Goal: Check status: Check status

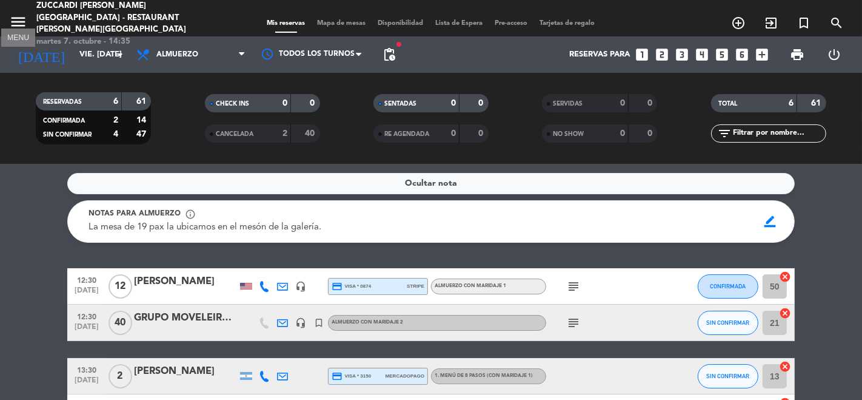
click at [22, 13] on icon "menu" at bounding box center [18, 22] width 18 height 18
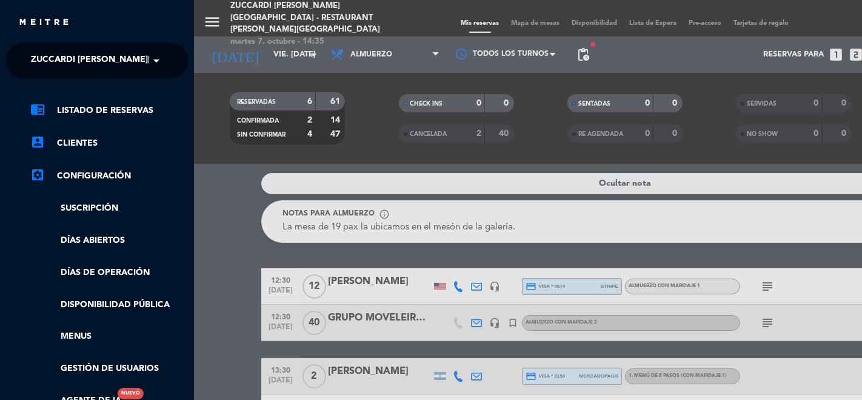
click at [39, 44] on ng-select "× Zuccardi [PERSON_NAME][GEOGRAPHIC_DATA] - Restaurant [PERSON_NAME][GEOGRAPHIC…" at bounding box center [97, 60] width 182 height 36
click at [41, 51] on span "Zuccardi [PERSON_NAME][GEOGRAPHIC_DATA] - Restaurant [PERSON_NAME][GEOGRAPHIC_D…" at bounding box center [247, 60] width 432 height 25
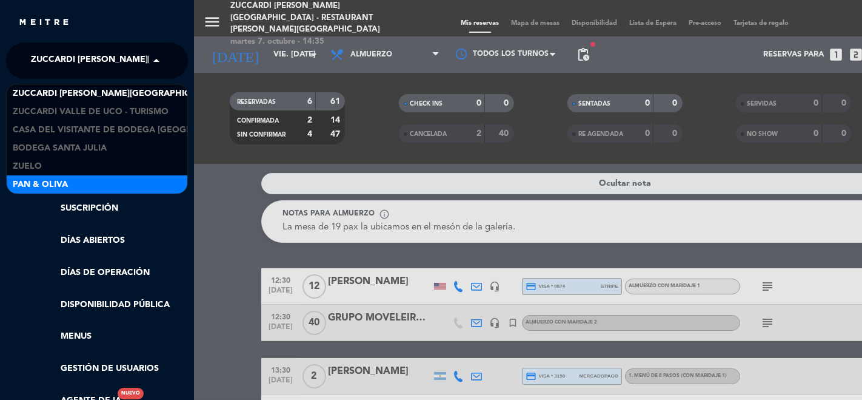
click at [67, 178] on span "Pan & Oliva" at bounding box center [40, 185] width 55 height 14
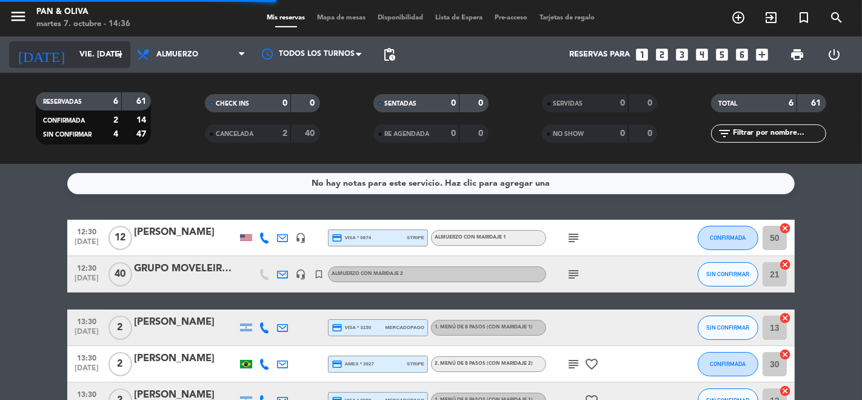
click at [82, 49] on input "vie. [DATE]" at bounding box center [126, 55] width 106 height 22
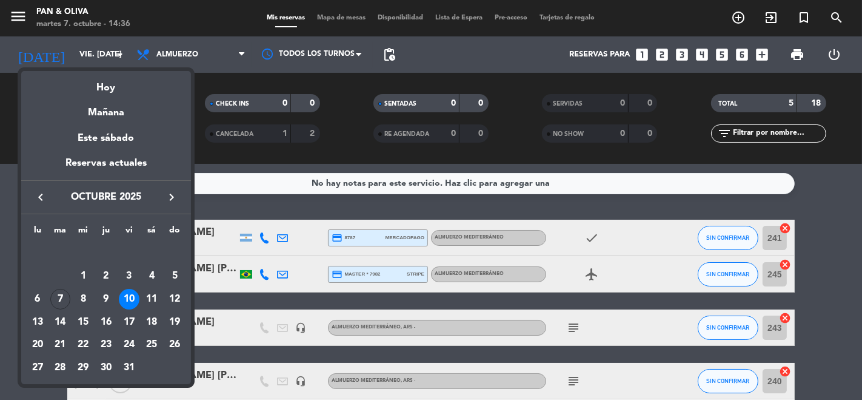
click at [130, 292] on div "10" at bounding box center [129, 299] width 21 height 21
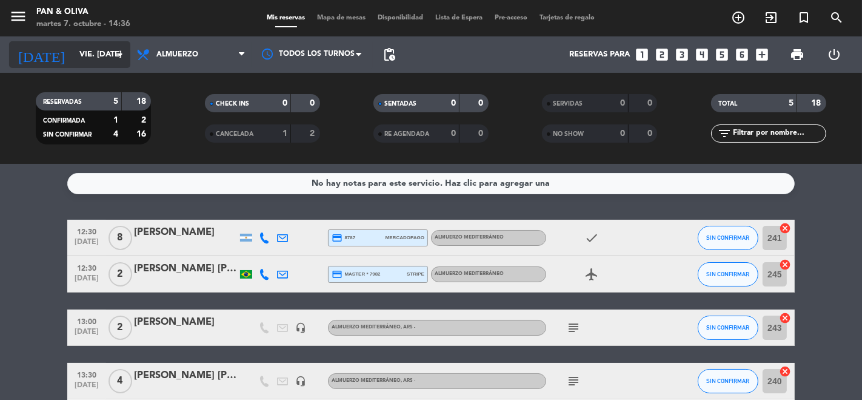
click at [74, 46] on input "vie. [DATE]" at bounding box center [126, 55] width 106 height 22
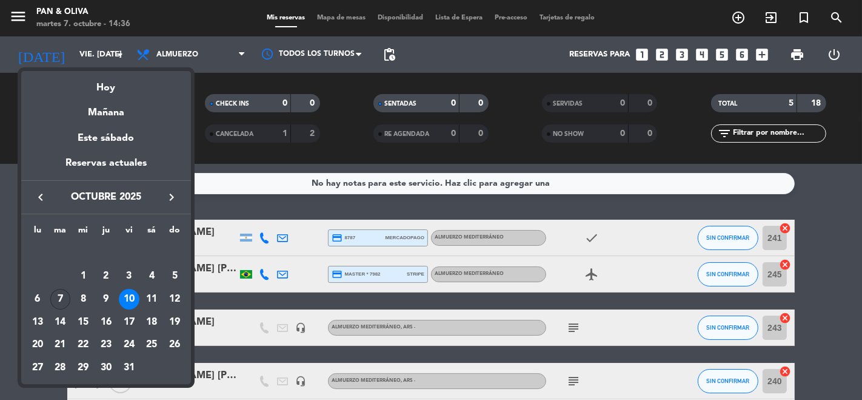
click at [64, 293] on div "7" at bounding box center [60, 299] width 21 height 21
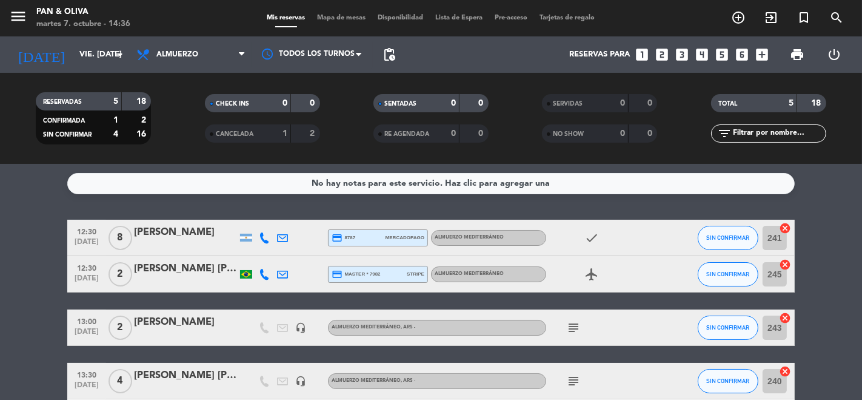
type input "[DATE] oct."
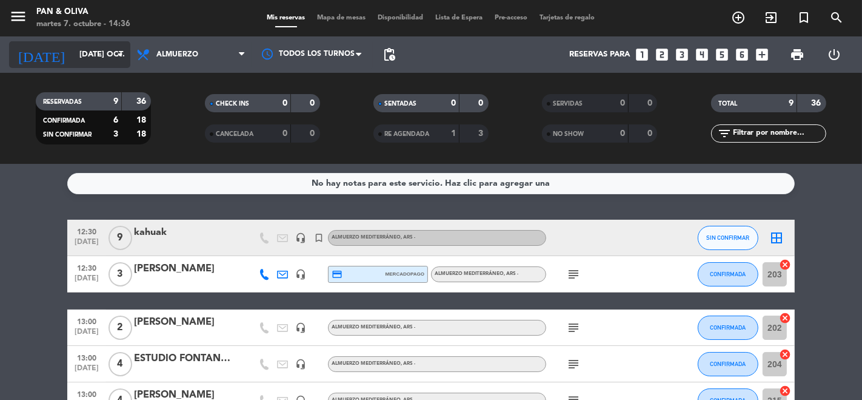
click at [75, 59] on input "[DATE] oct." at bounding box center [126, 55] width 106 height 22
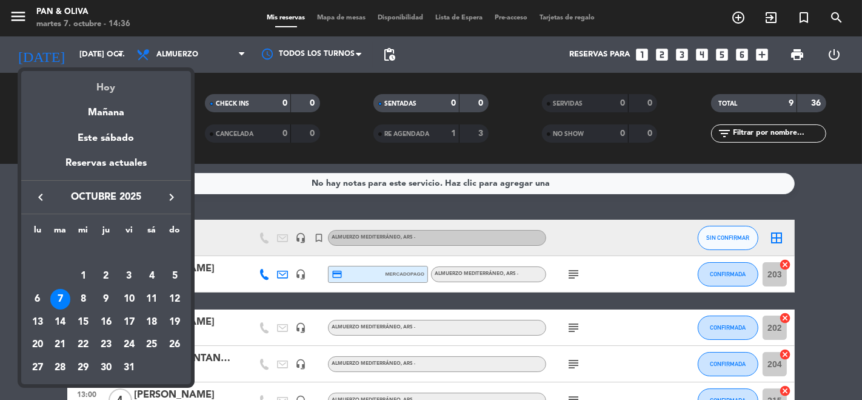
click at [101, 87] on div "Hoy" at bounding box center [106, 83] width 170 height 25
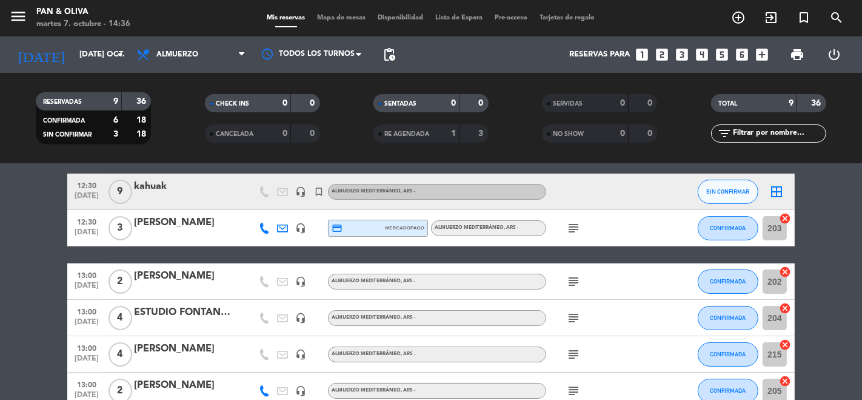
scroll to position [67, 0]
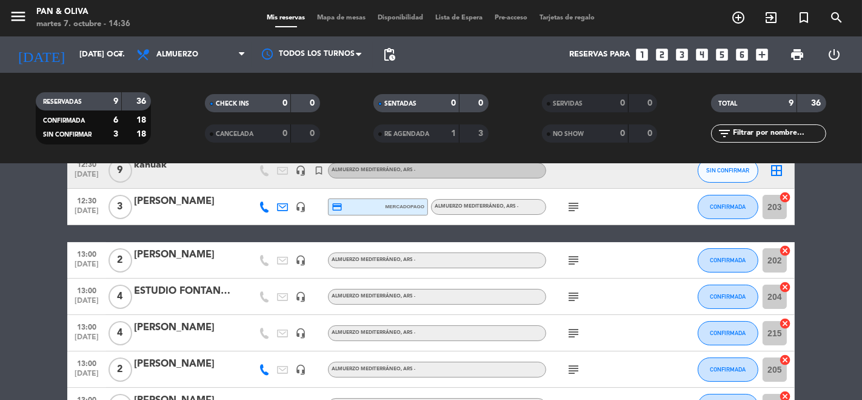
click at [576, 208] on icon "subject" at bounding box center [573, 207] width 15 height 15
click at [570, 253] on icon "subject" at bounding box center [573, 260] width 15 height 15
click at [572, 259] on icon "subject" at bounding box center [573, 260] width 15 height 15
click at [571, 295] on icon "subject" at bounding box center [573, 296] width 15 height 15
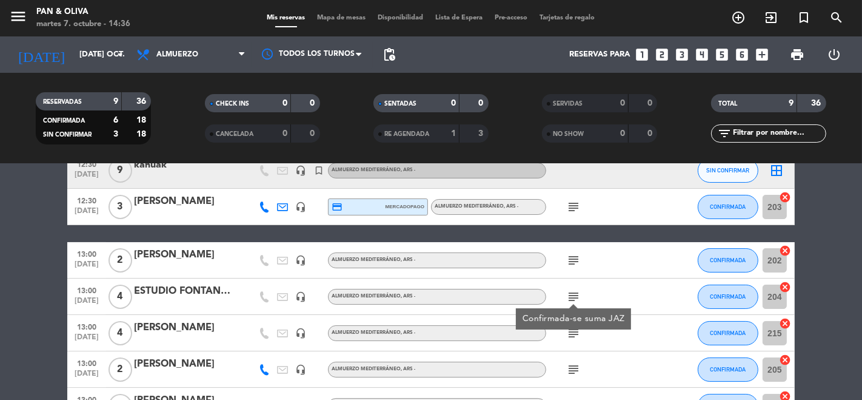
click at [571, 295] on icon "subject" at bounding box center [573, 296] width 15 height 15
click at [580, 337] on icon "subject" at bounding box center [573, 333] width 15 height 15
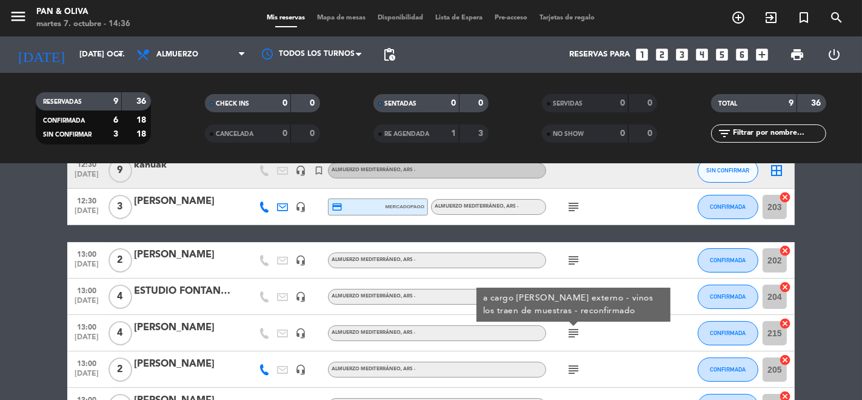
click at [577, 332] on icon "subject" at bounding box center [573, 333] width 15 height 15
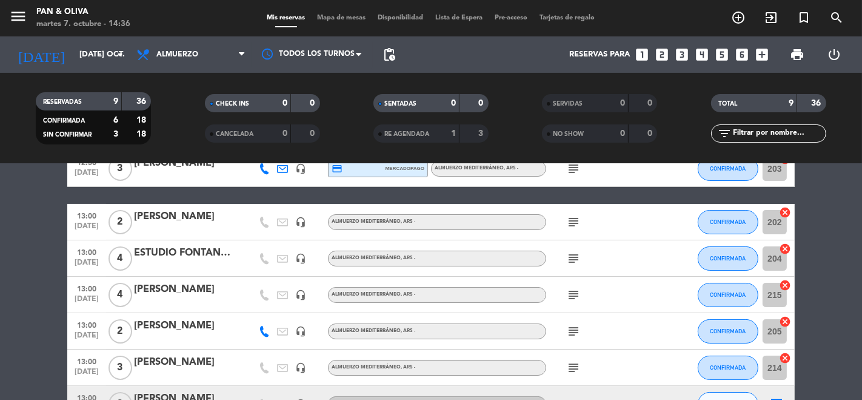
scroll to position [135, 0]
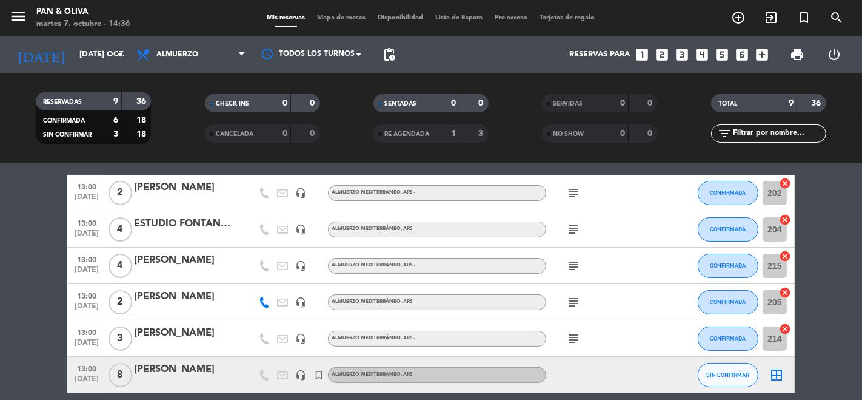
click at [575, 335] on icon "subject" at bounding box center [573, 338] width 15 height 15
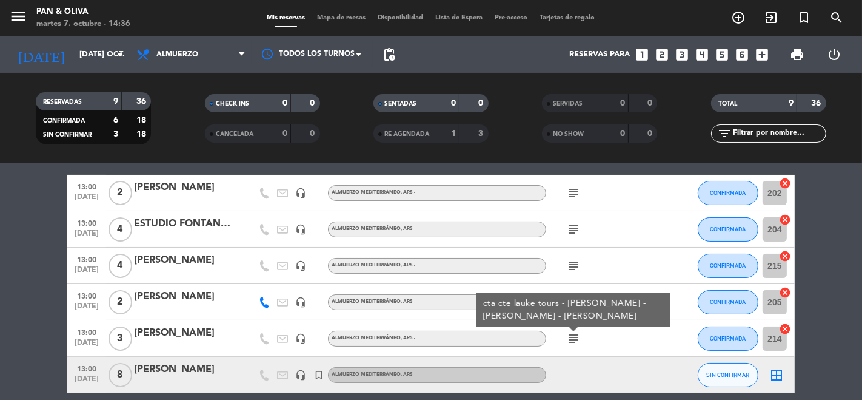
click at [575, 335] on icon "subject" at bounding box center [573, 338] width 15 height 15
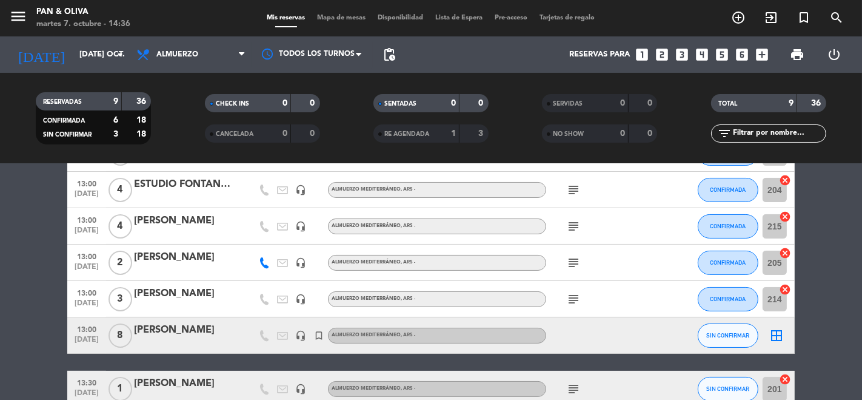
scroll to position [202, 0]
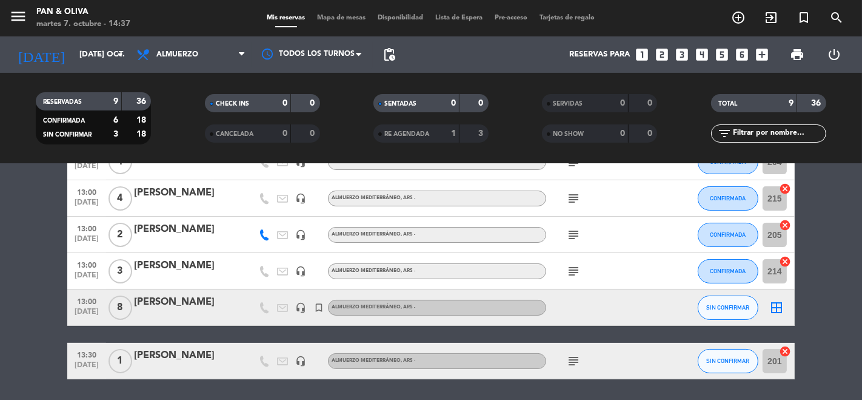
click at [217, 309] on div "[PERSON_NAME]" at bounding box center [185, 302] width 103 height 16
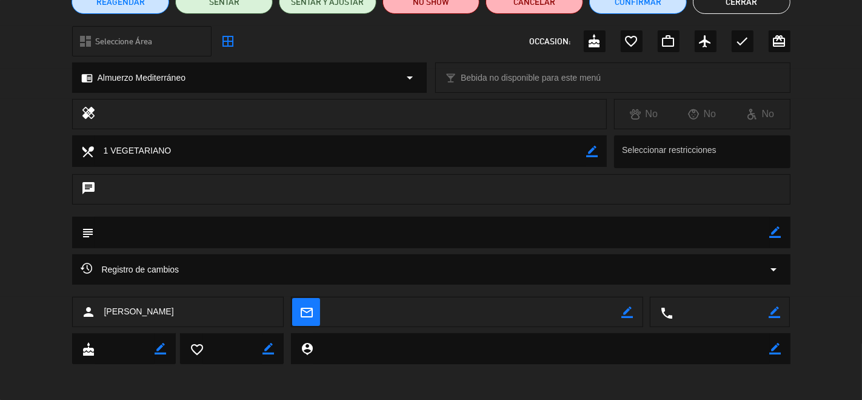
scroll to position [119, 0]
click at [160, 269] on span "Registro de cambios" at bounding box center [130, 269] width 98 height 15
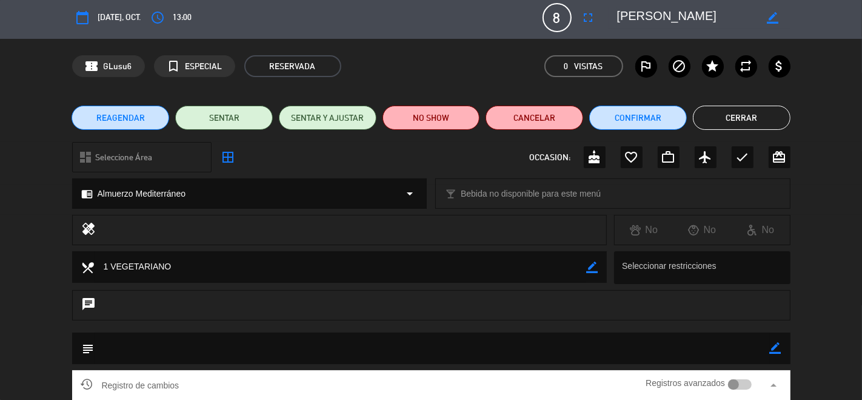
scroll to position [0, 0]
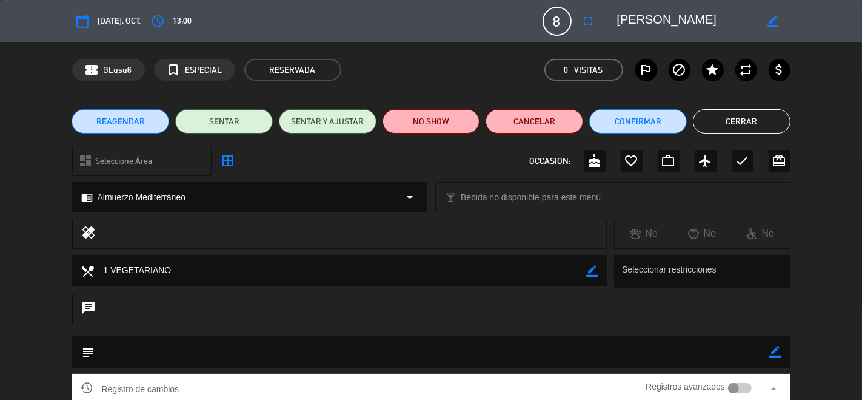
click at [736, 121] on button "Cerrar" at bounding box center [742, 121] width 98 height 24
